Goal: Information Seeking & Learning: Learn about a topic

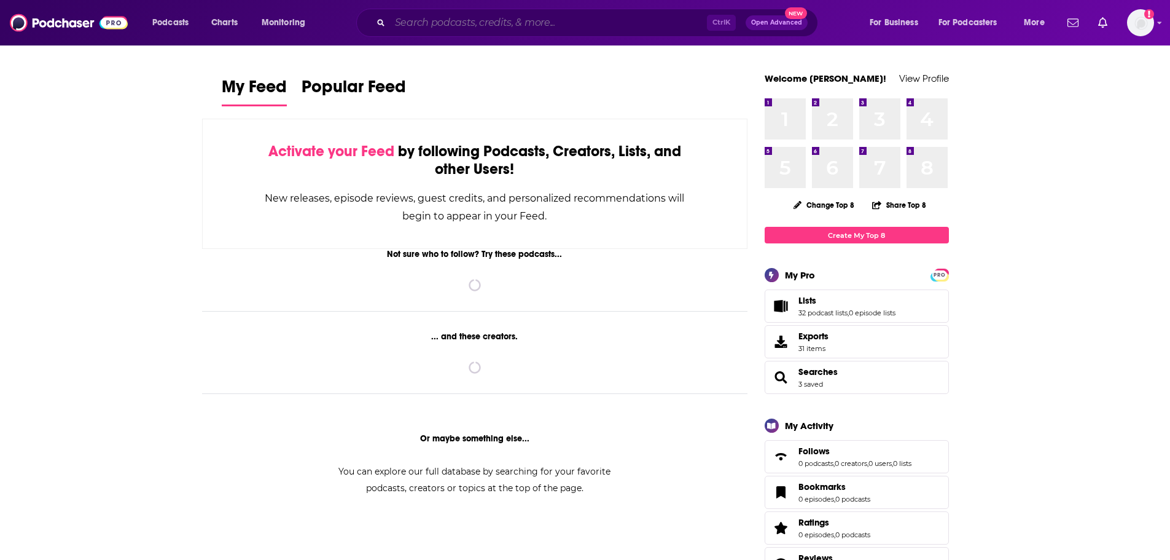
click at [498, 26] on input "Search podcasts, credits, & more..." at bounding box center [548, 23] width 317 height 20
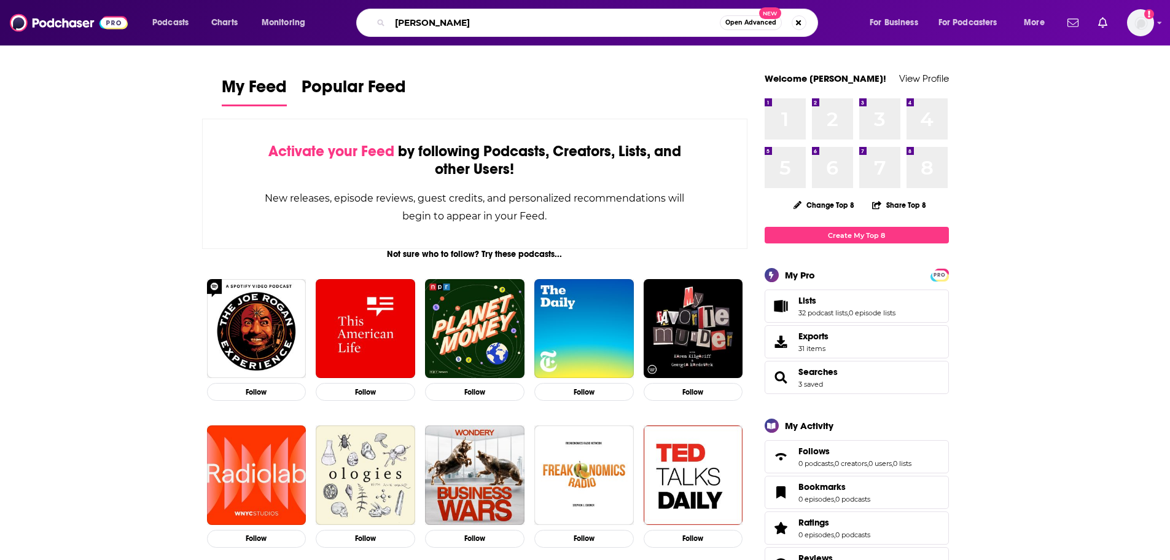
type input "[PERSON_NAME]"
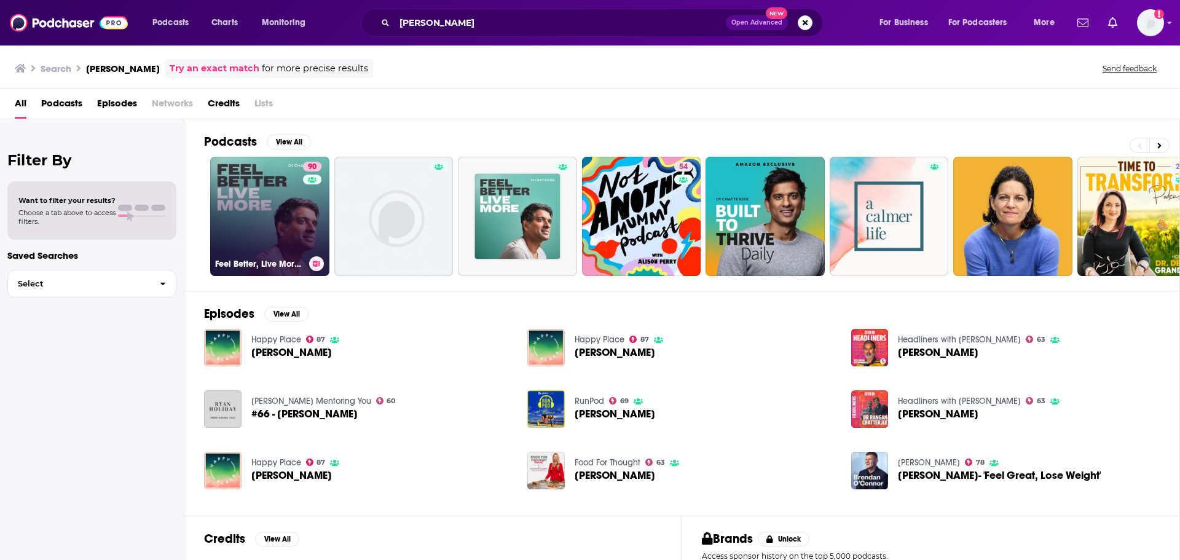
click at [219, 213] on link "90 Feel Better, Live More with [PERSON_NAME]" at bounding box center [269, 216] width 119 height 119
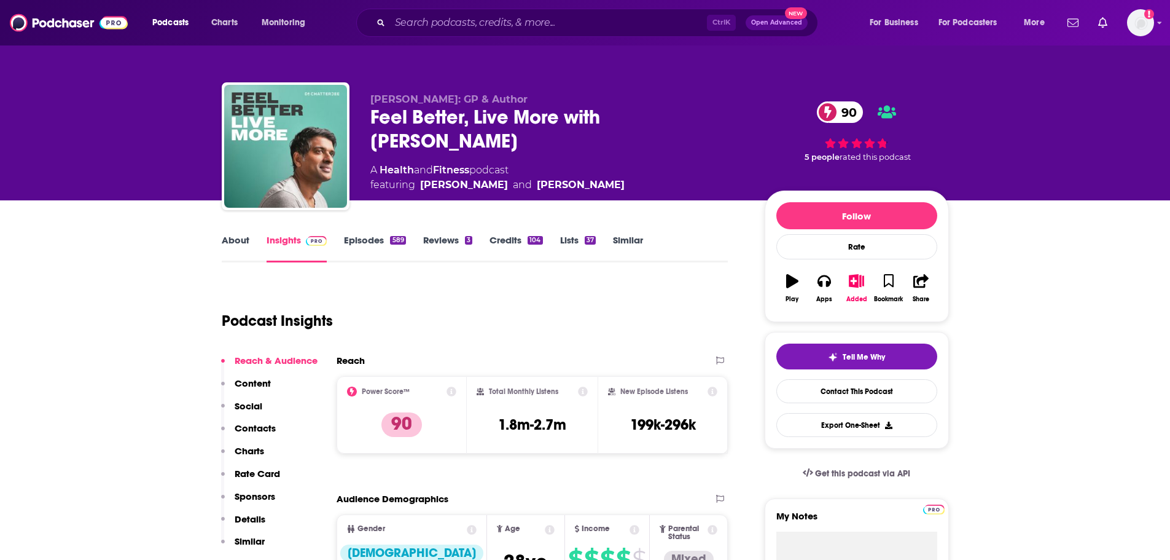
click at [230, 238] on link "About" at bounding box center [236, 248] width 28 height 28
